Goal: Task Accomplishment & Management: Manage account settings

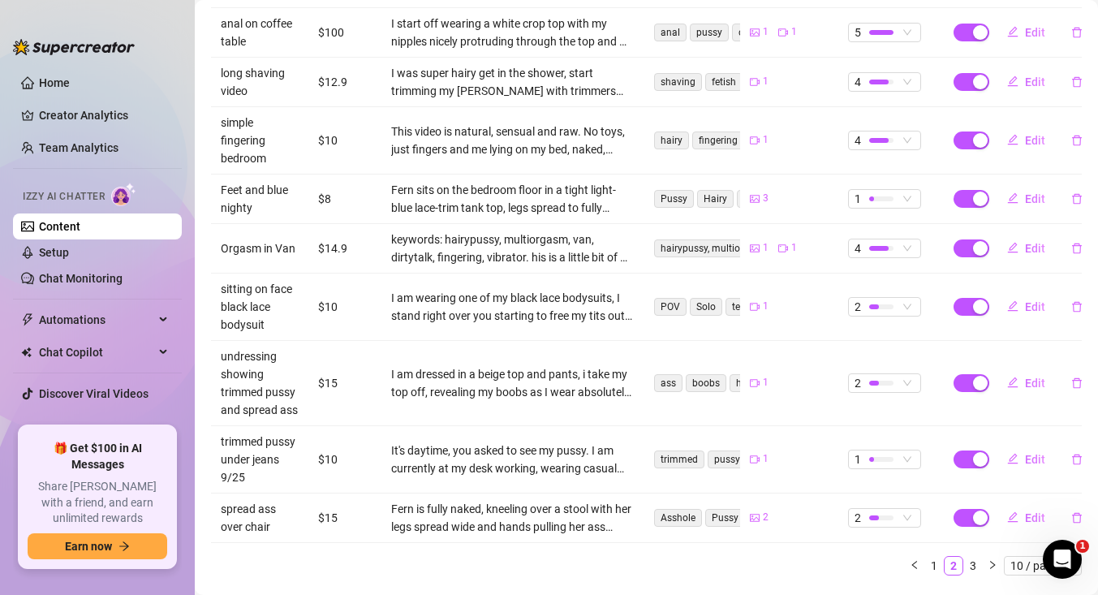
scroll to position [449, 0]
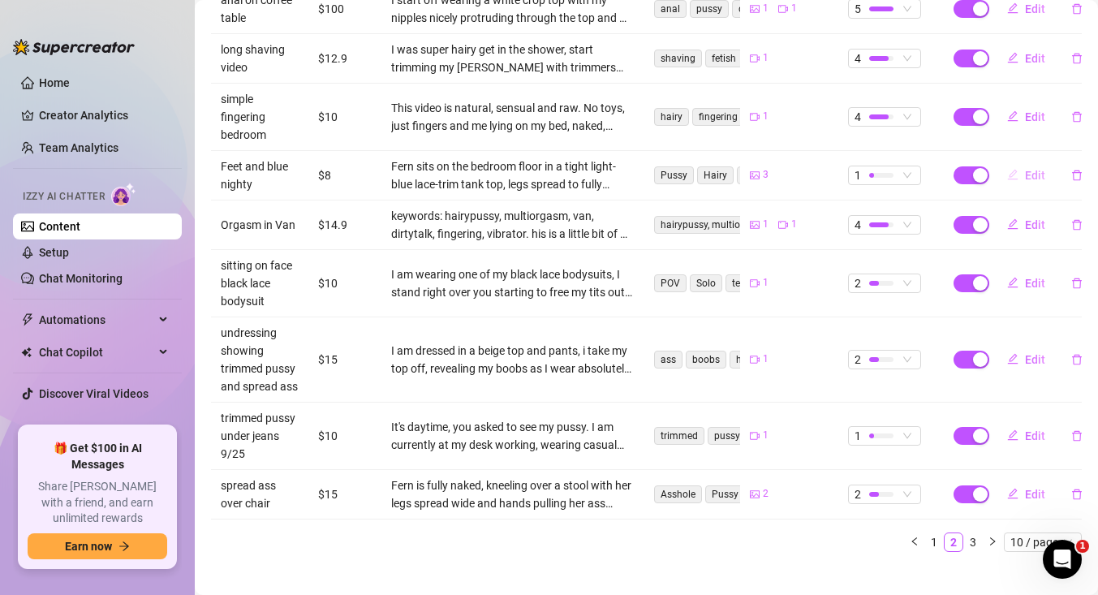
click at [1030, 169] on span "Edit" at bounding box center [1035, 175] width 20 height 13
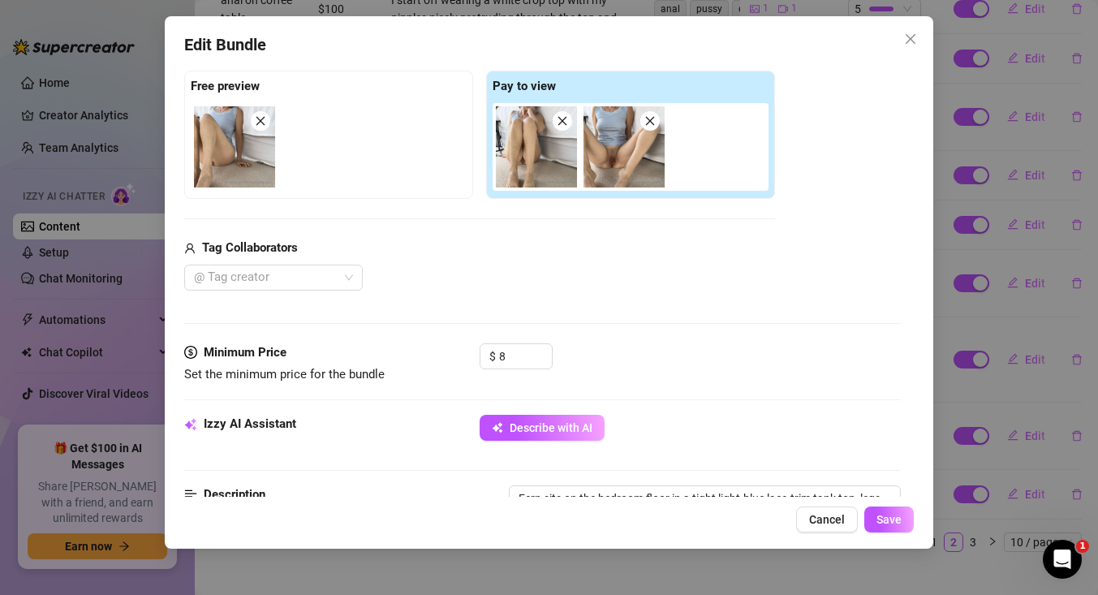
scroll to position [250, 0]
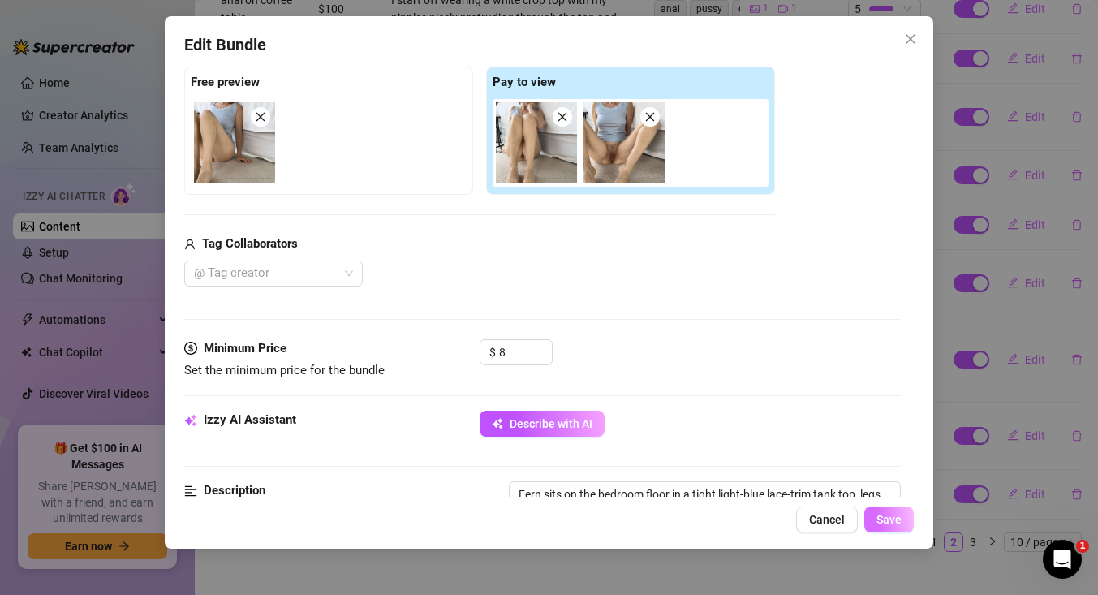
click at [865, 523] on button "Save" at bounding box center [888, 519] width 49 height 26
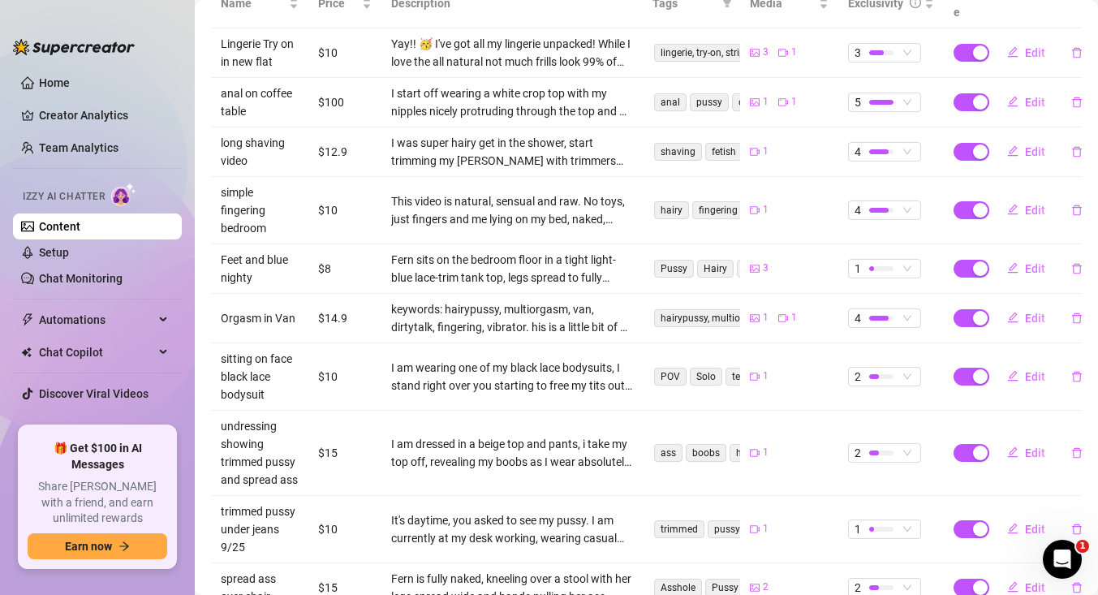
scroll to position [449, 0]
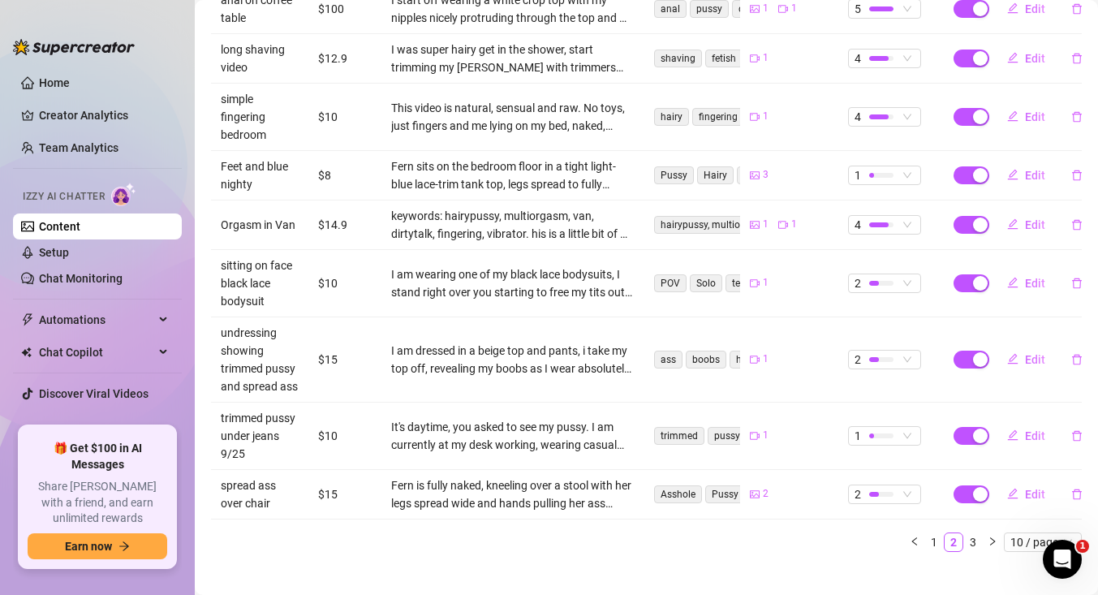
click at [972, 533] on link "3" at bounding box center [973, 542] width 18 height 18
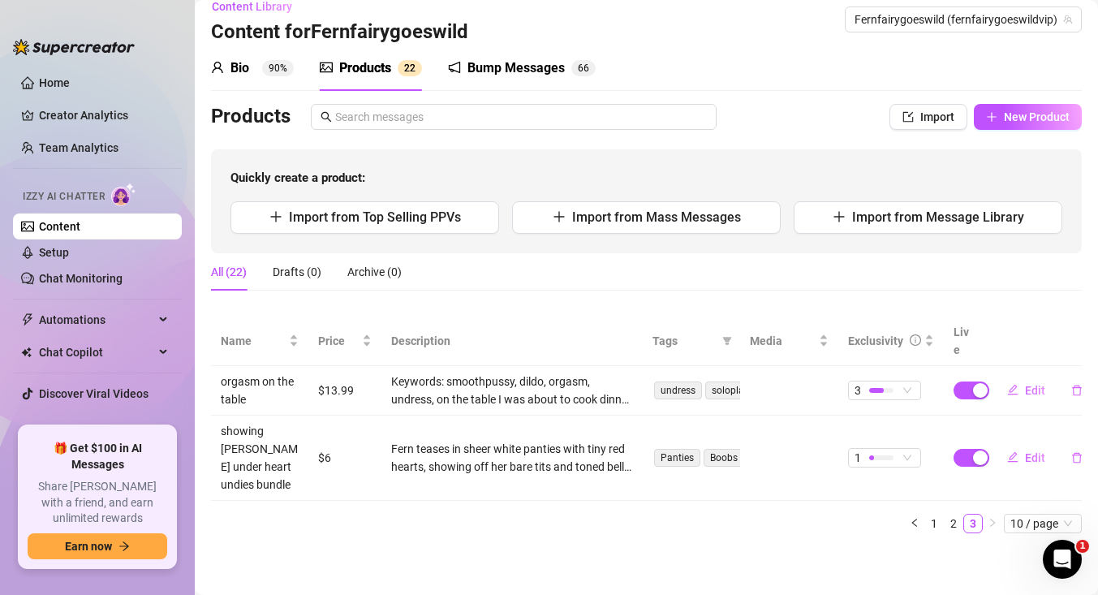
scroll to position [0, 0]
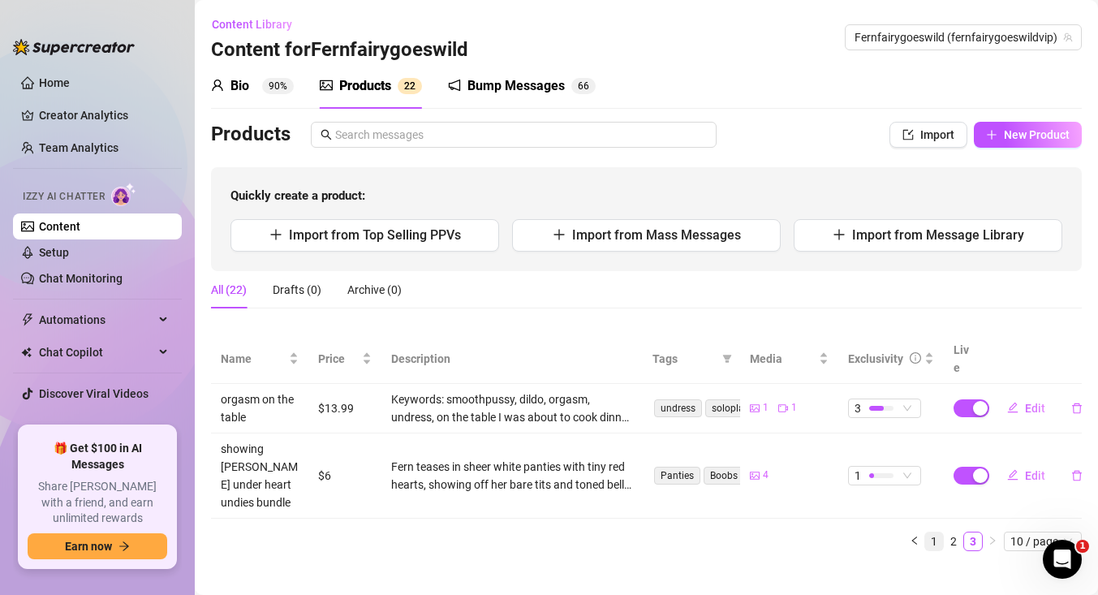
click at [932, 532] on link "1" at bounding box center [934, 541] width 18 height 18
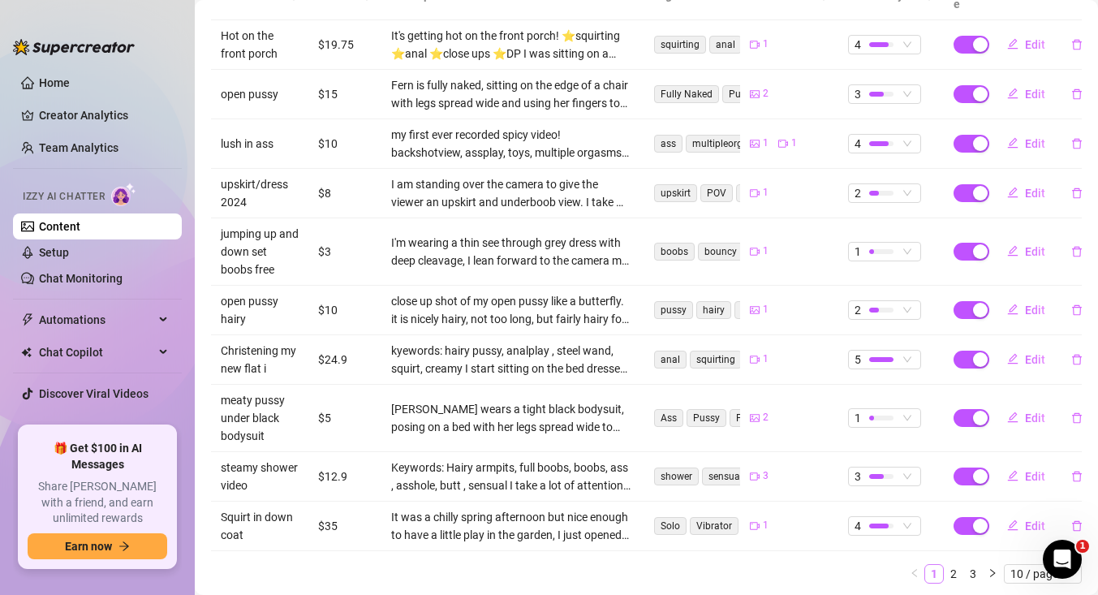
scroll to position [395, 0]
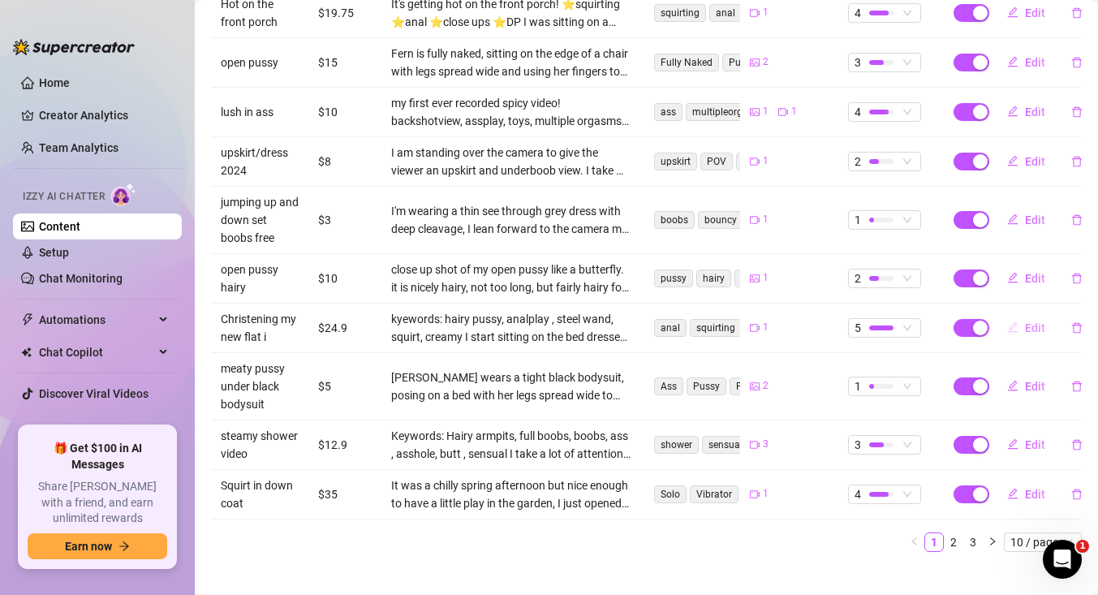
click at [1027, 321] on span "Edit" at bounding box center [1035, 327] width 20 height 13
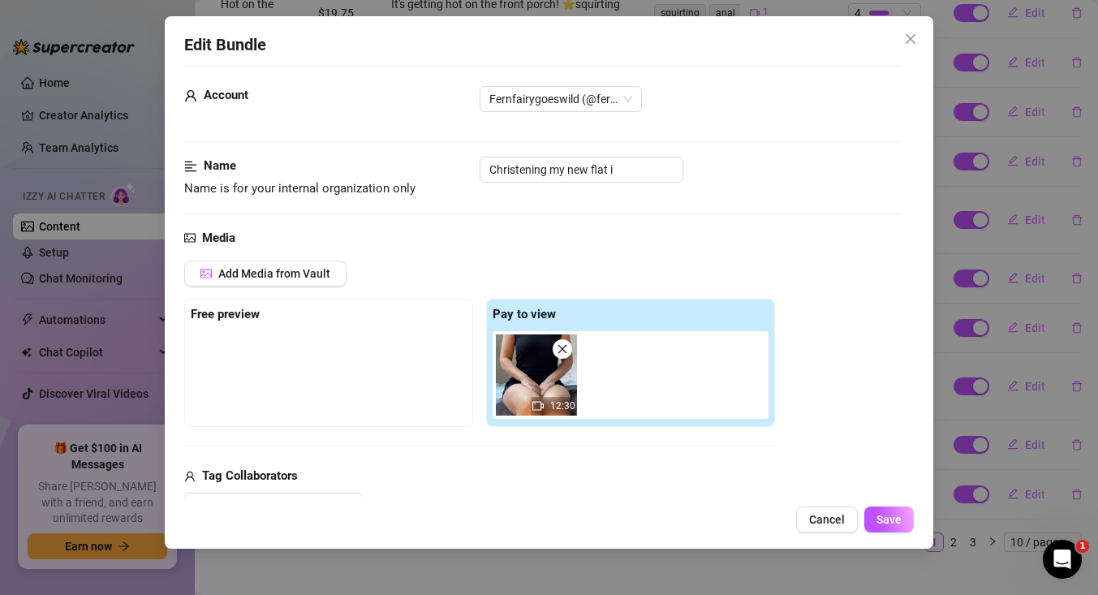
scroll to position [0, 0]
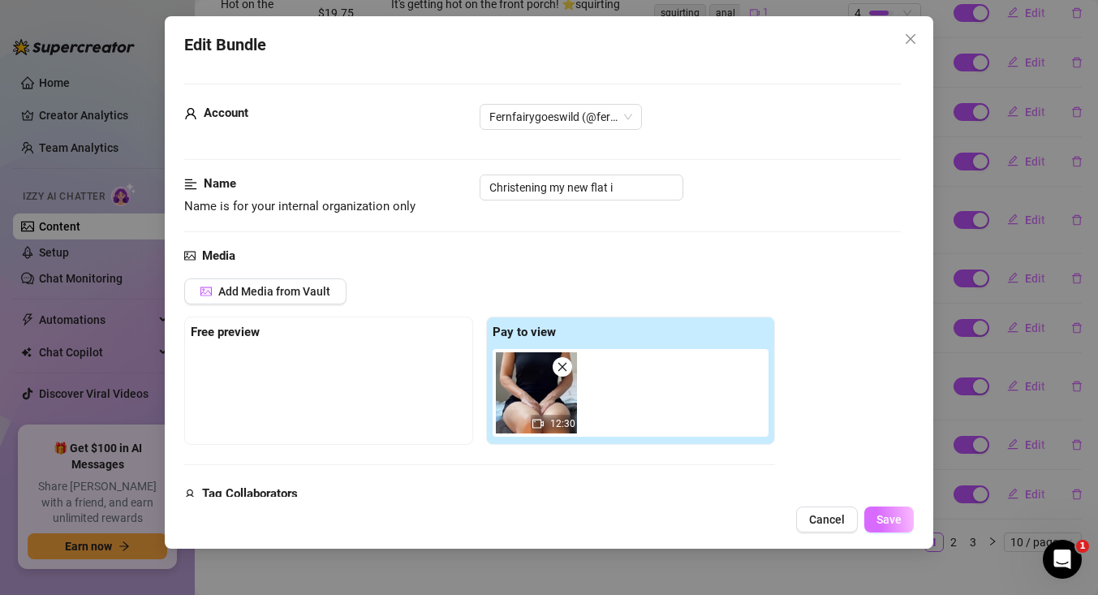
click at [872, 521] on button "Save" at bounding box center [888, 519] width 49 height 26
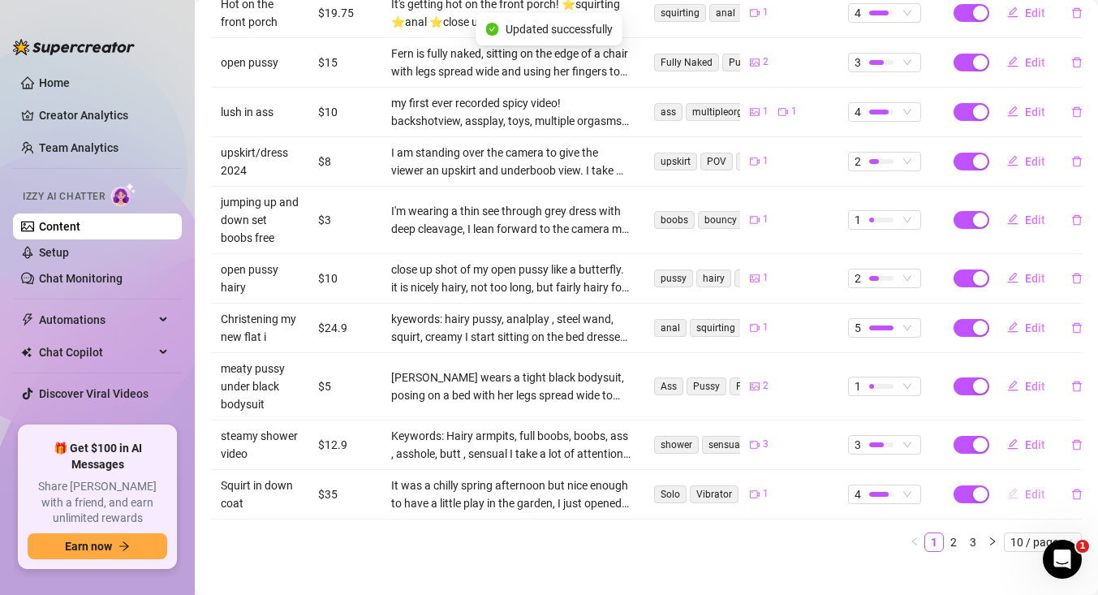
click at [1028, 488] on span "Edit" at bounding box center [1035, 494] width 20 height 13
type textarea "This is the little squirting session in the garden one spring morning..."
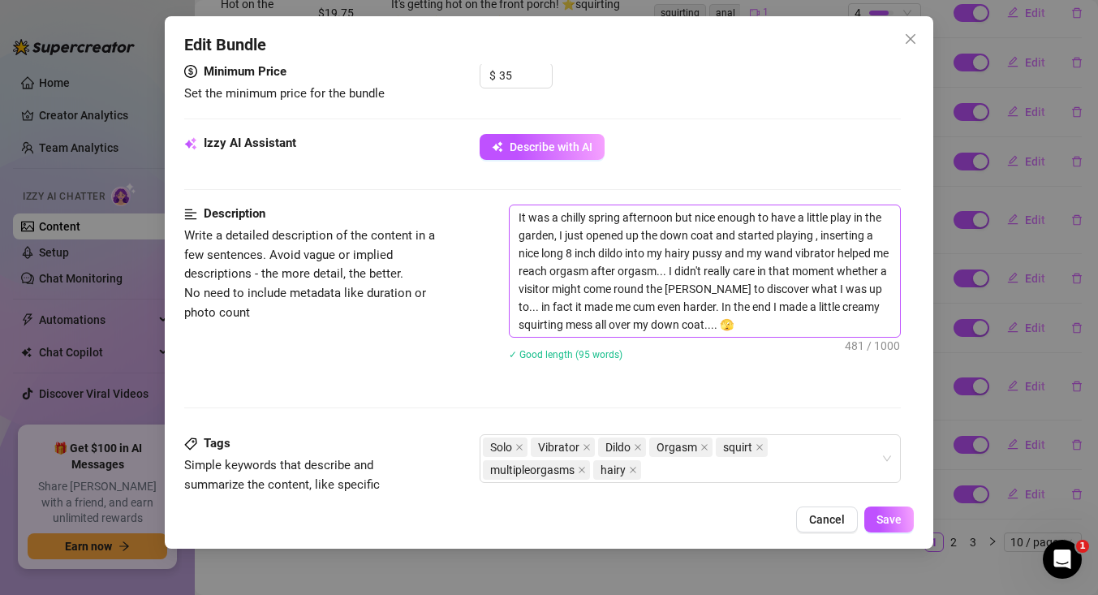
scroll to position [531, 0]
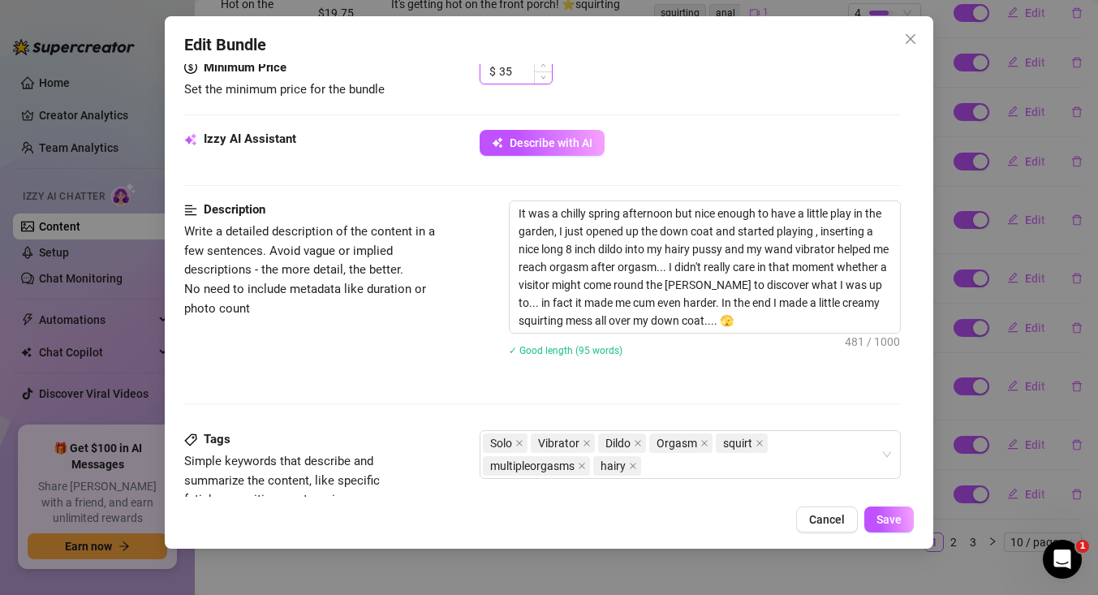
click at [507, 74] on input "35" at bounding box center [525, 71] width 53 height 24
type input "25"
click at [889, 524] on span "Save" at bounding box center [888, 519] width 25 height 13
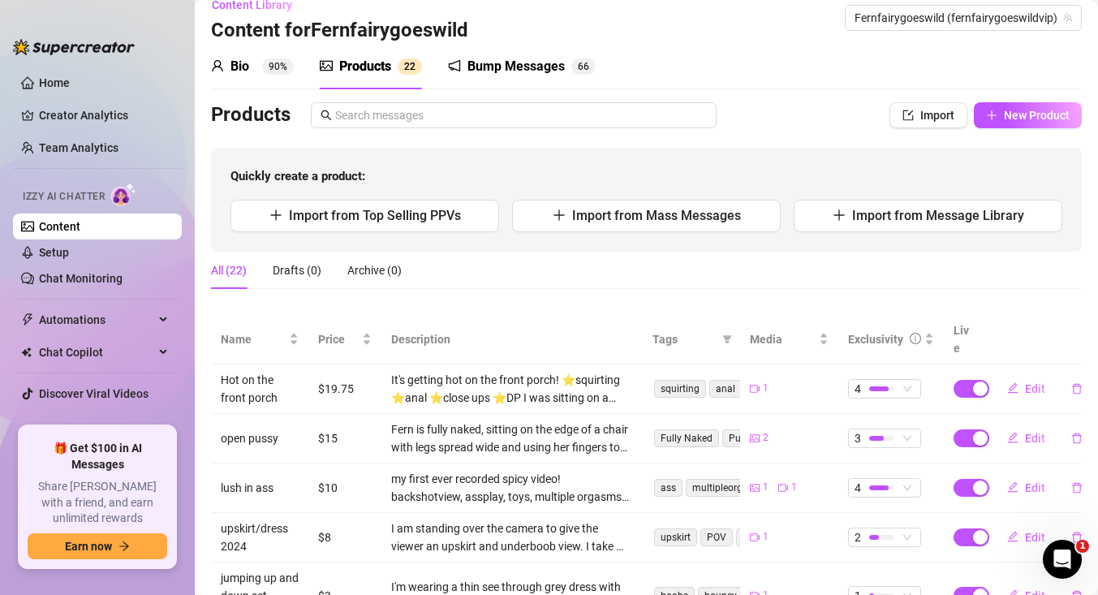
scroll to position [0, 0]
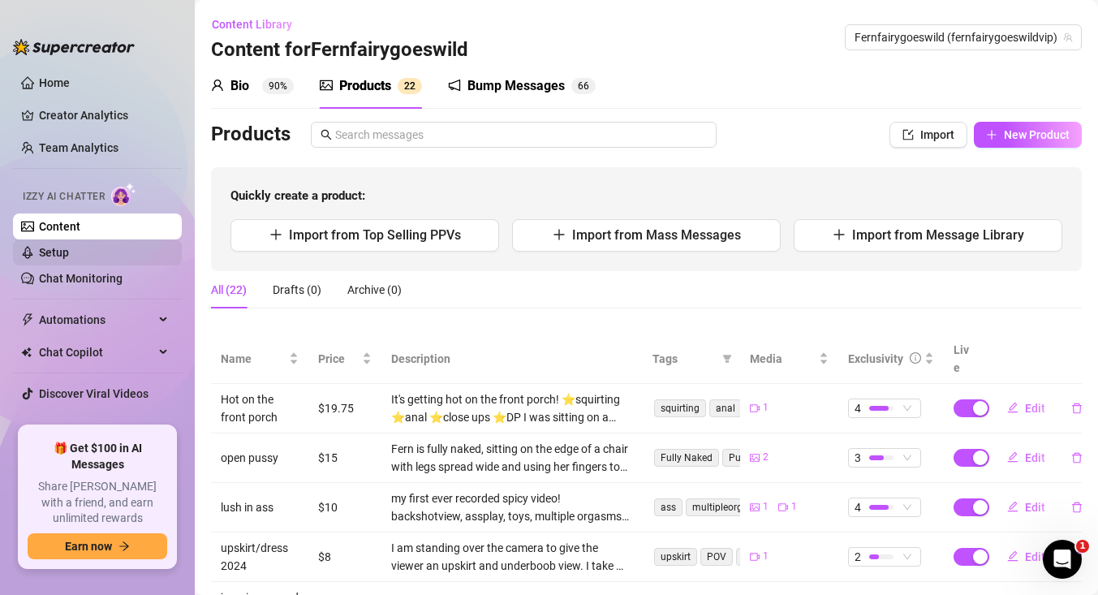
click at [62, 250] on link "Setup" at bounding box center [54, 252] width 30 height 13
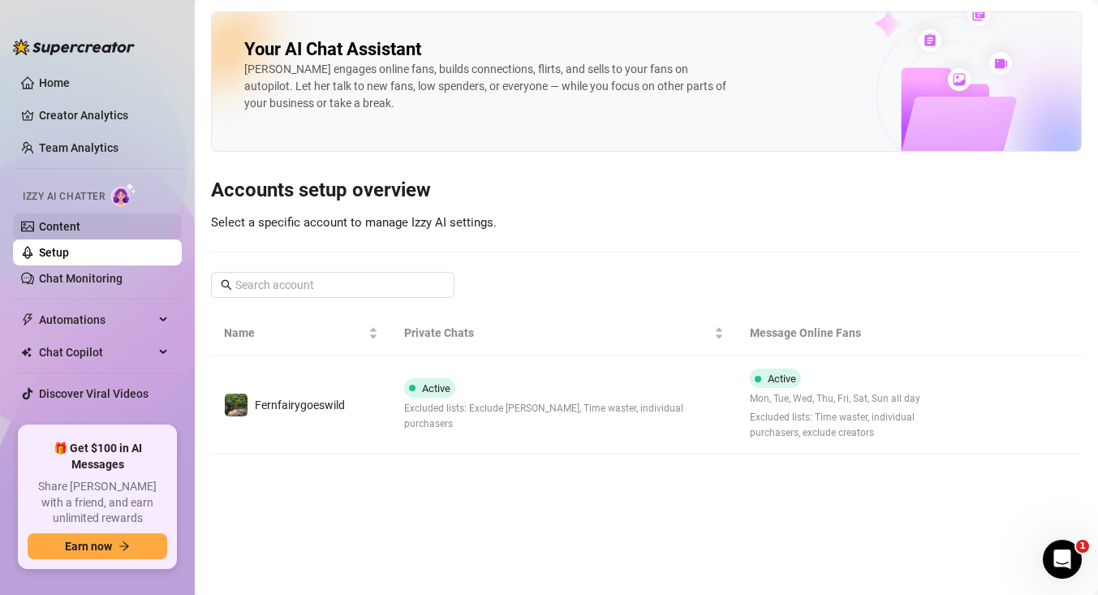
click at [64, 228] on link "Content" at bounding box center [59, 226] width 41 height 13
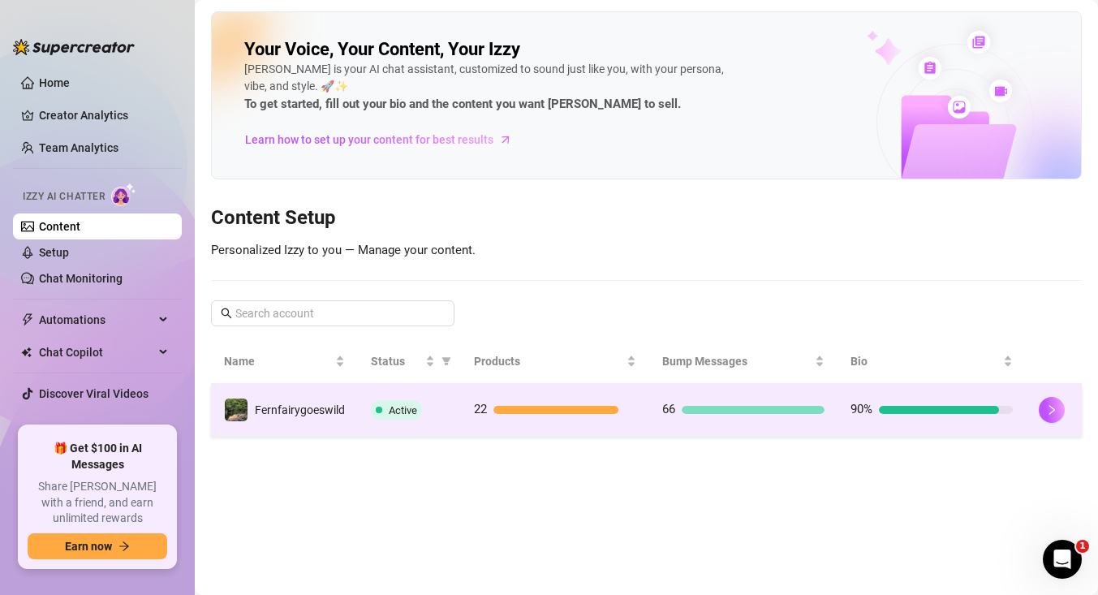
click at [295, 409] on span "Fernfairygoeswild" at bounding box center [300, 409] width 90 height 13
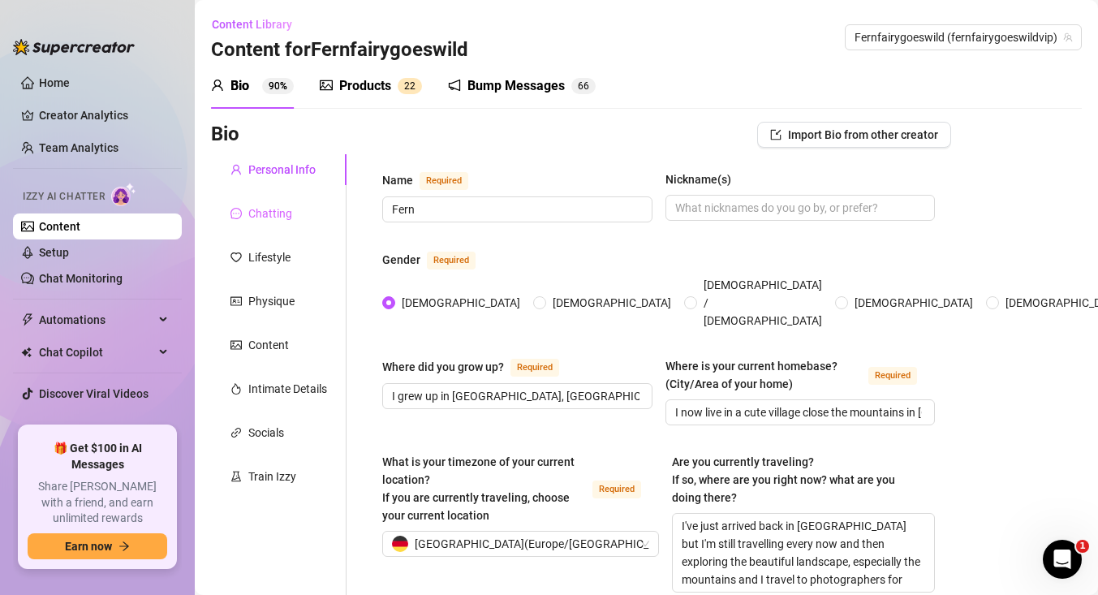
click at [269, 226] on div "Chatting" at bounding box center [278, 213] width 135 height 31
radio input "true"
type input "[DATE]"
click at [262, 212] on div "Chatting" at bounding box center [270, 213] width 44 height 18
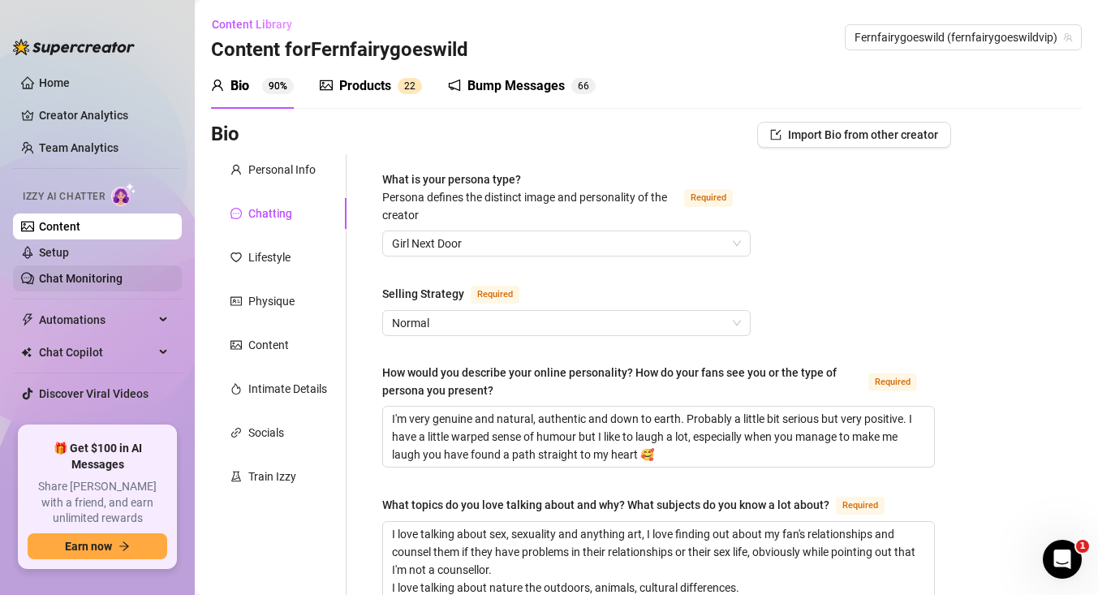
click at [63, 277] on link "Chat Monitoring" at bounding box center [81, 278] width 84 height 13
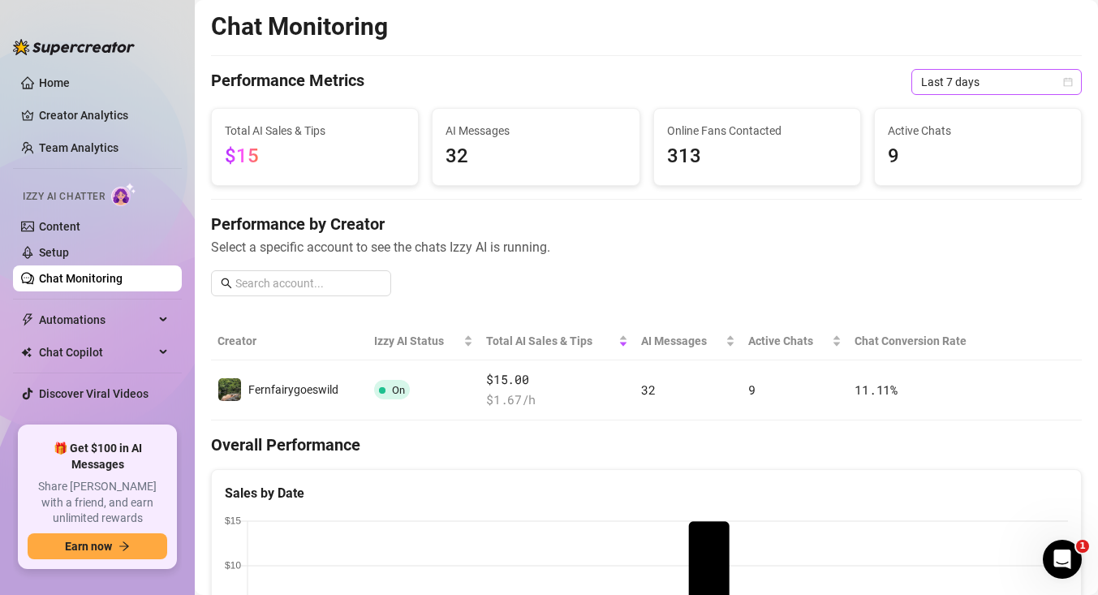
click at [1069, 88] on span "Last 7 days" at bounding box center [996, 82] width 151 height 24
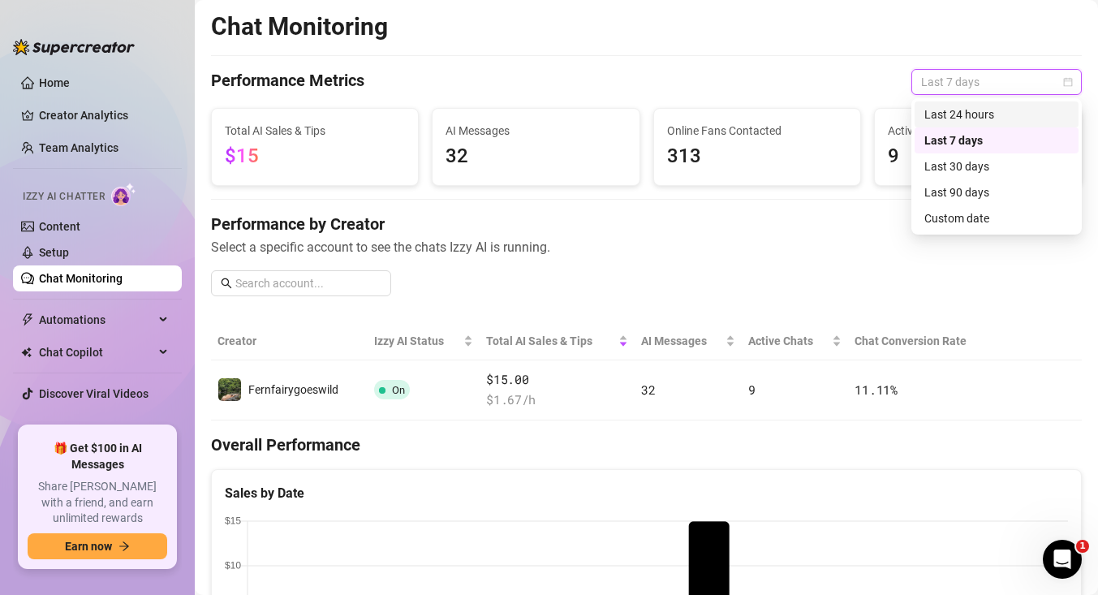
click at [983, 112] on div "Last 24 hours" at bounding box center [996, 114] width 144 height 18
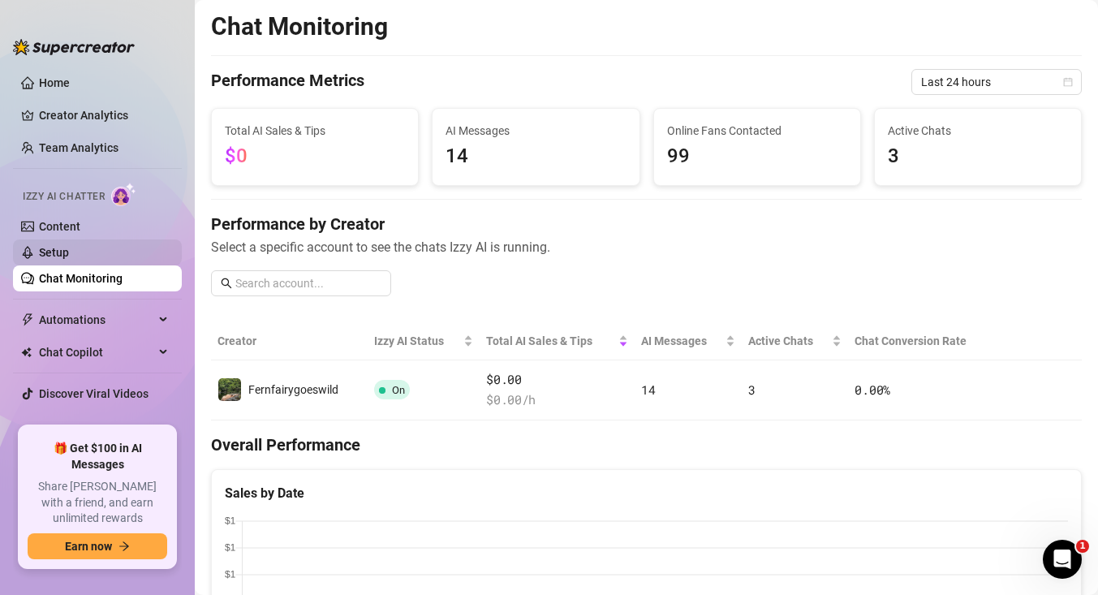
click at [46, 252] on link "Setup" at bounding box center [54, 252] width 30 height 13
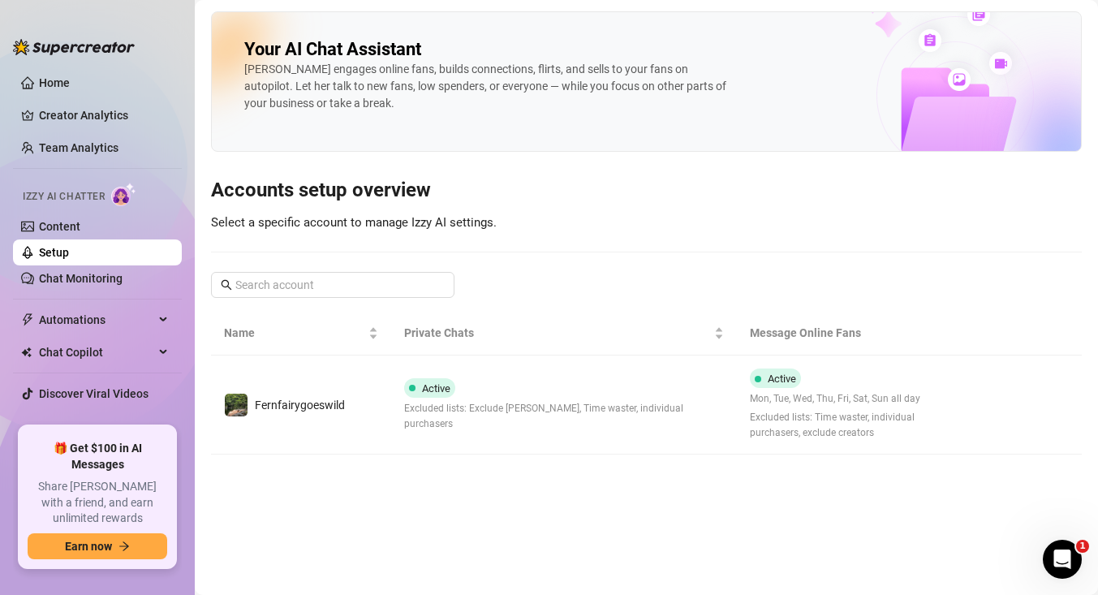
click at [61, 254] on link "Setup" at bounding box center [54, 252] width 30 height 13
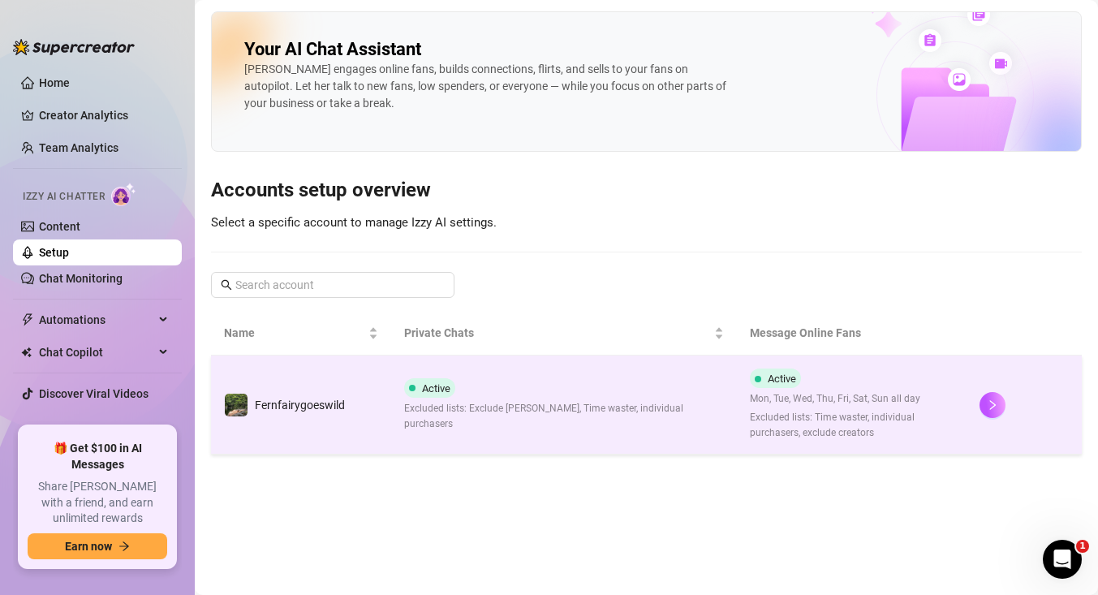
click at [292, 402] on span "Fernfairygoeswild" at bounding box center [300, 404] width 90 height 13
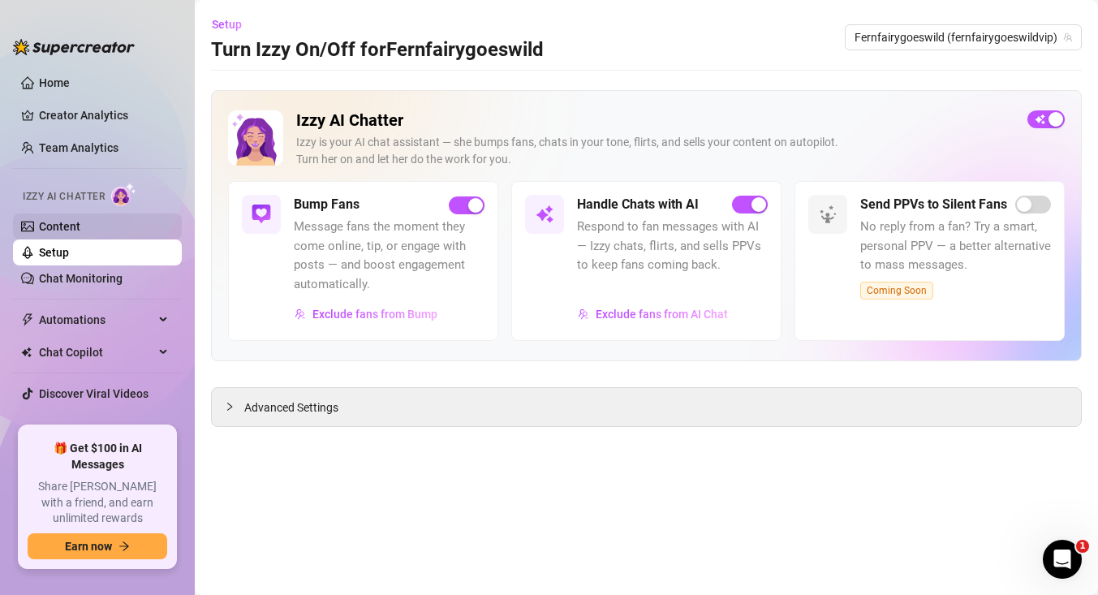
click at [80, 220] on link "Content" at bounding box center [59, 226] width 41 height 13
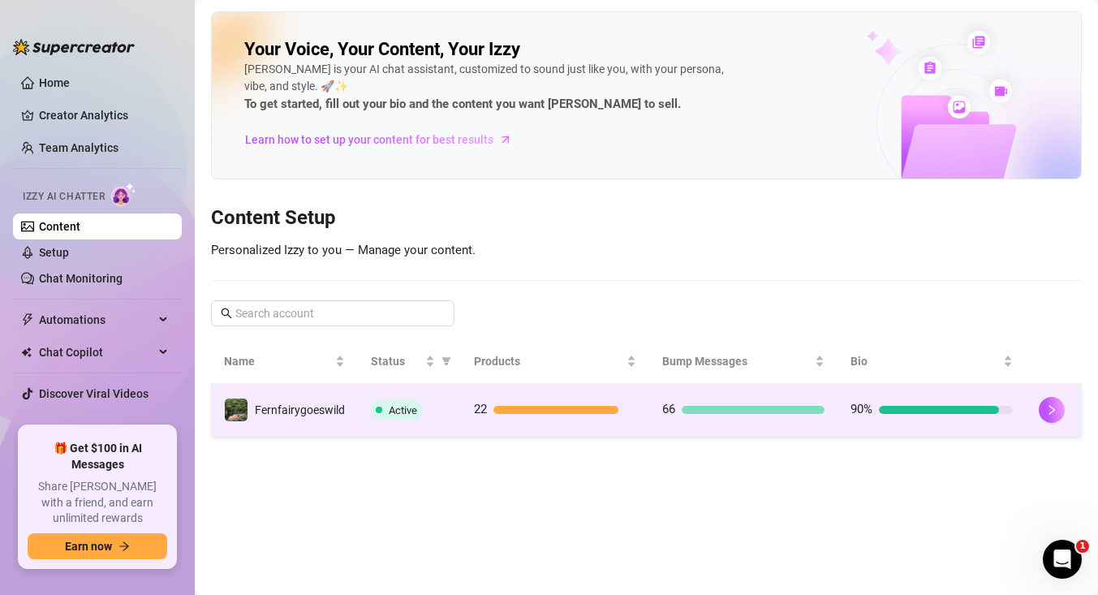
click at [278, 401] on div "Fernfairygoeswild" at bounding box center [300, 410] width 90 height 18
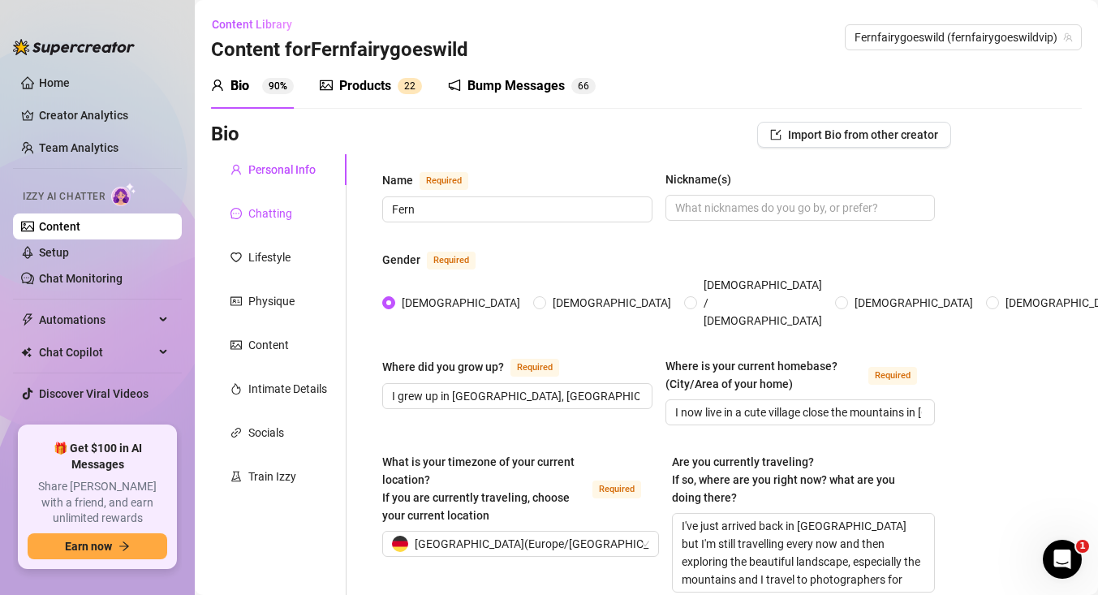
click at [271, 204] on div "Chatting" at bounding box center [270, 213] width 44 height 18
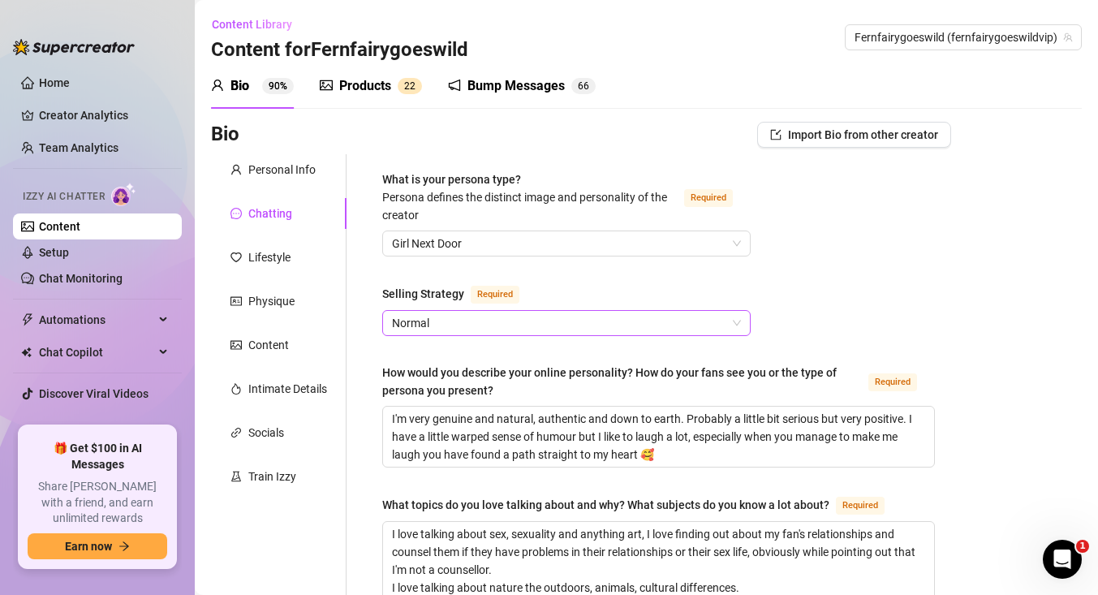
click at [710, 313] on span "Normal" at bounding box center [566, 323] width 349 height 24
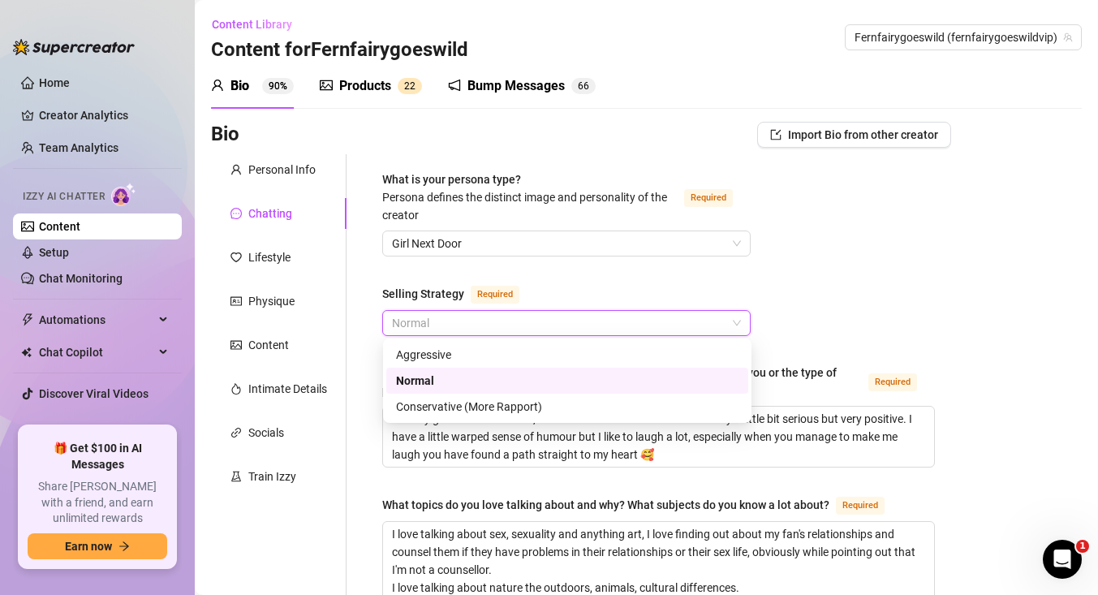
click at [556, 380] on div "Normal" at bounding box center [567, 381] width 342 height 18
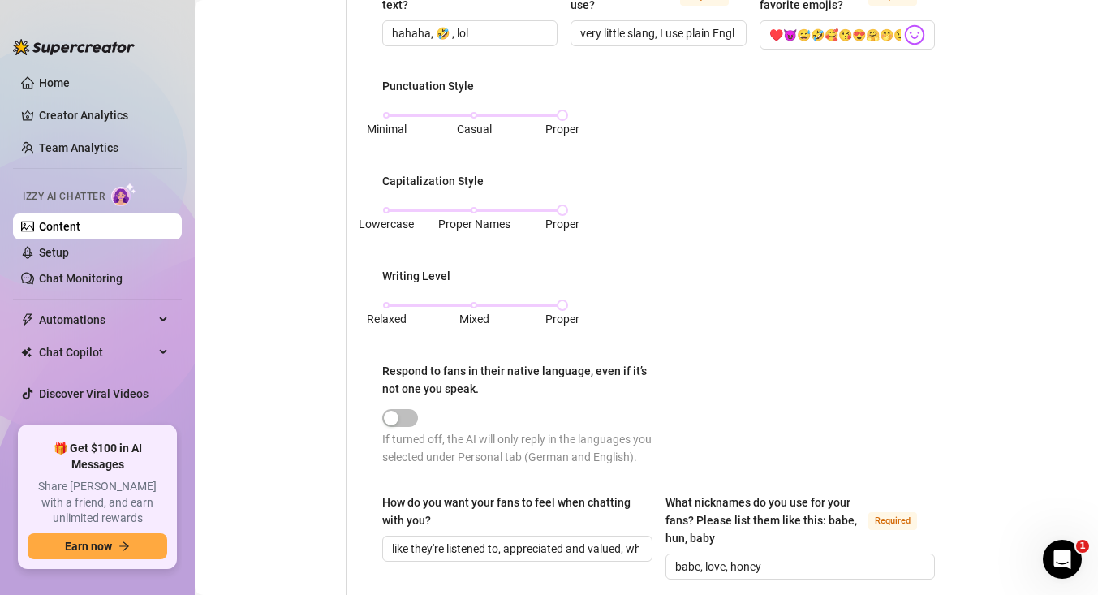
scroll to position [1104, 0]
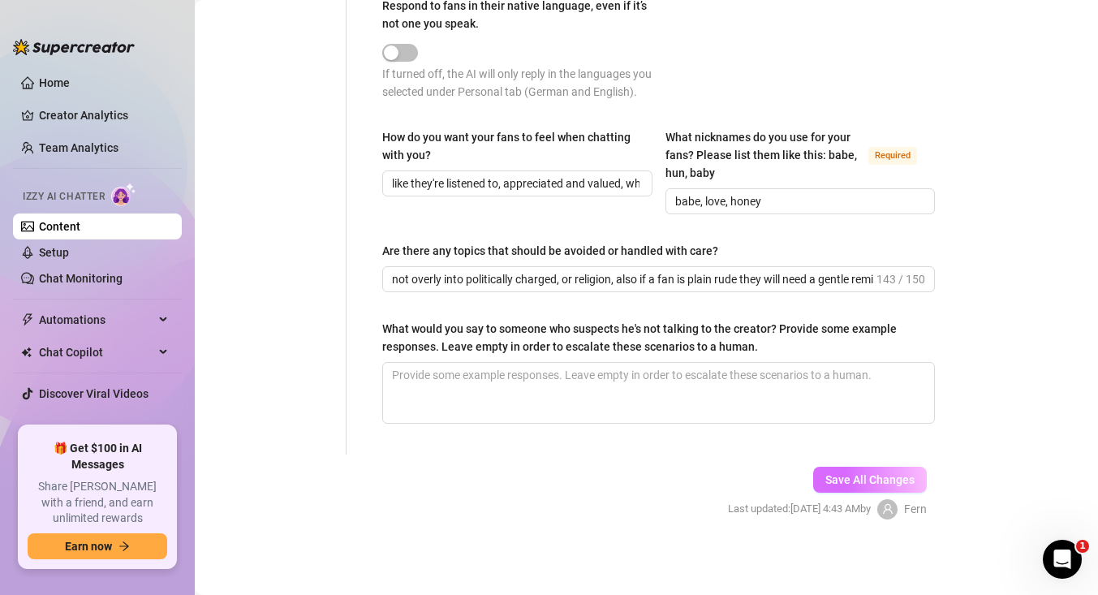
click at [871, 477] on span "Save All Changes" at bounding box center [869, 479] width 89 height 13
click at [70, 76] on link "Home" at bounding box center [54, 82] width 31 height 13
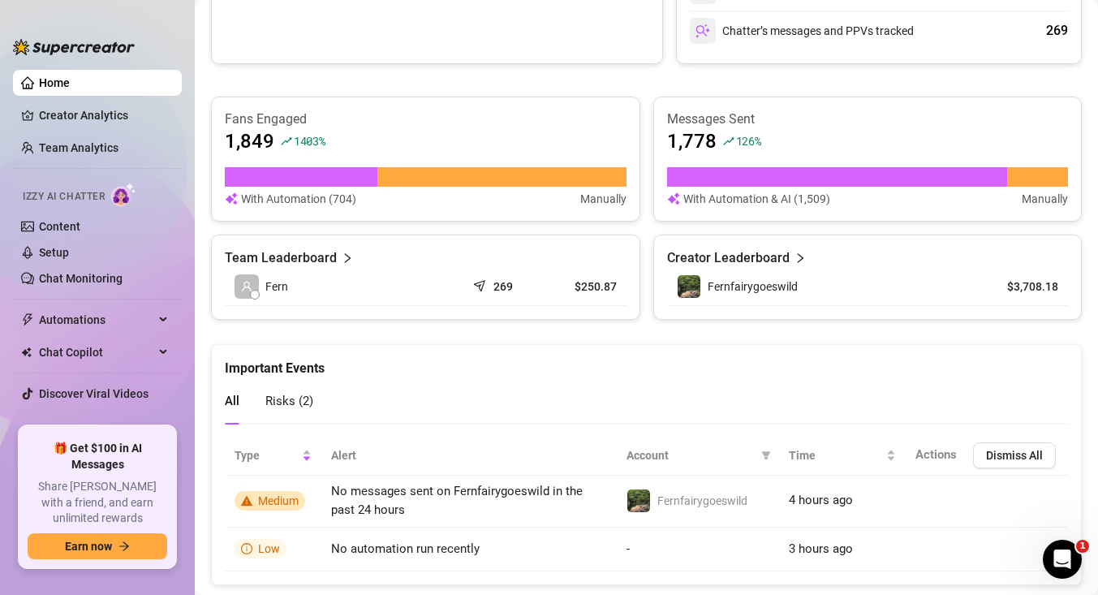
scroll to position [633, 0]
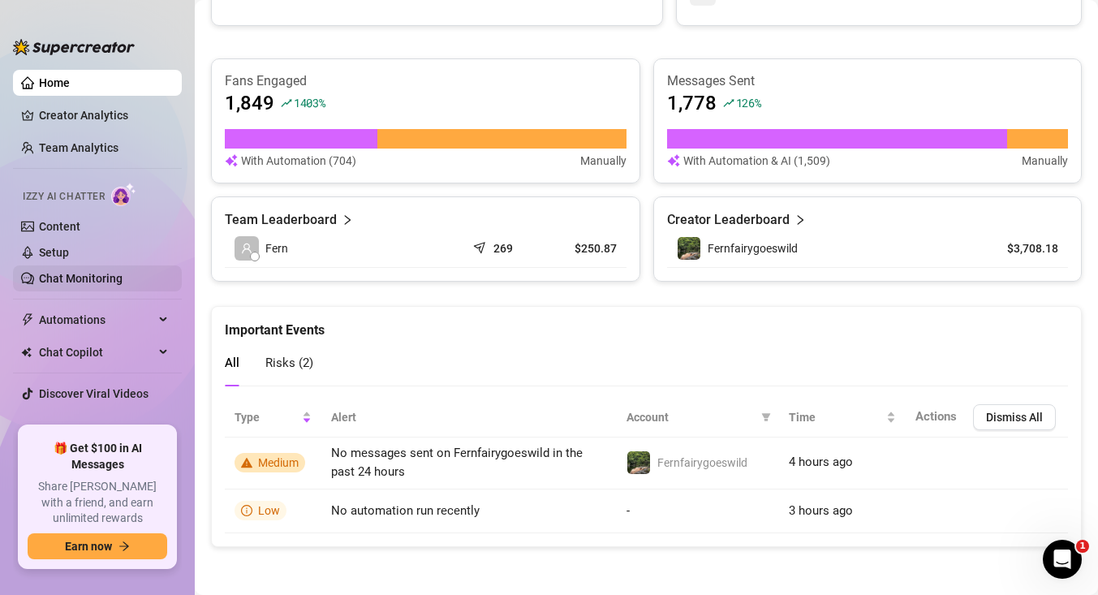
click at [49, 275] on link "Chat Monitoring" at bounding box center [81, 278] width 84 height 13
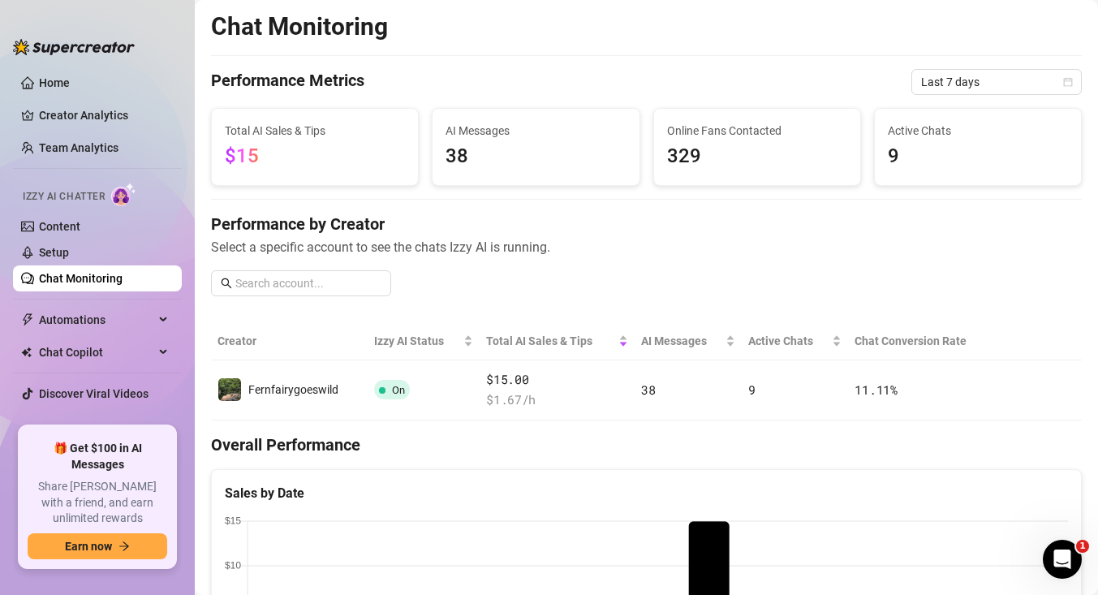
click at [70, 276] on link "Chat Monitoring" at bounding box center [81, 278] width 84 height 13
